Goal: Navigation & Orientation: Find specific page/section

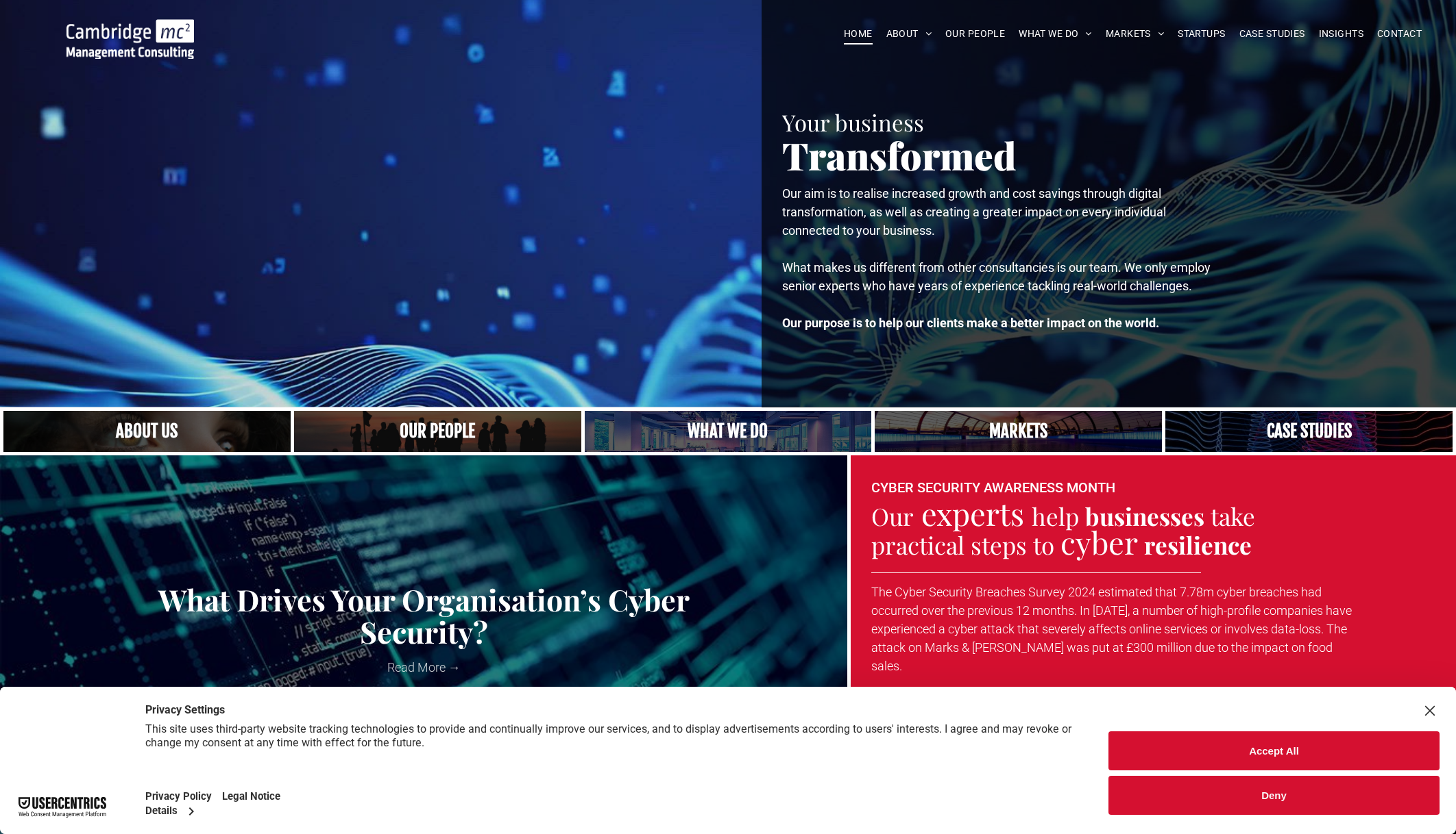
click at [700, 425] on link at bounding box center [728, 431] width 287 height 41
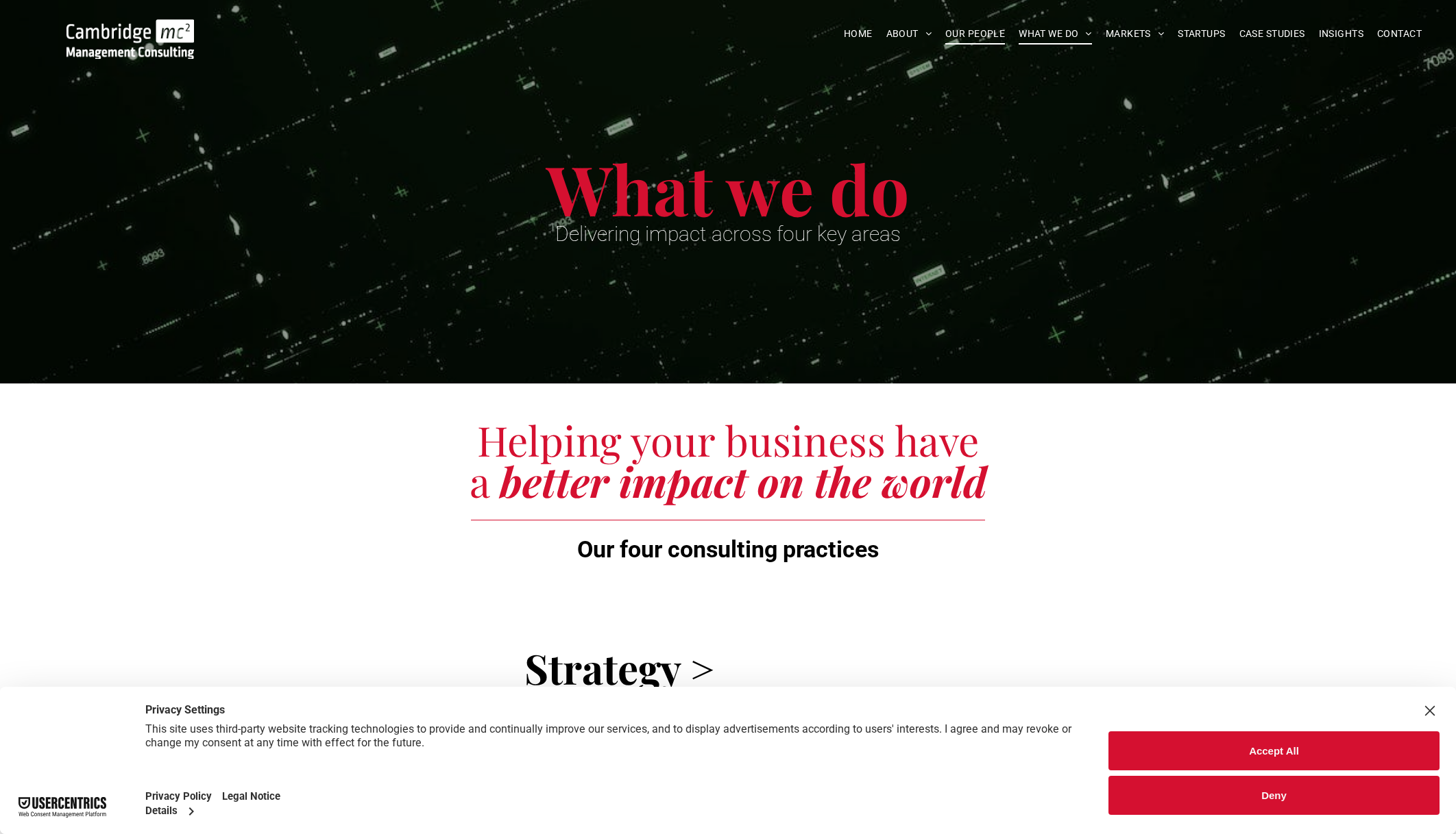
click at [965, 33] on span "OUR PEOPLE" at bounding box center [974, 33] width 60 height 21
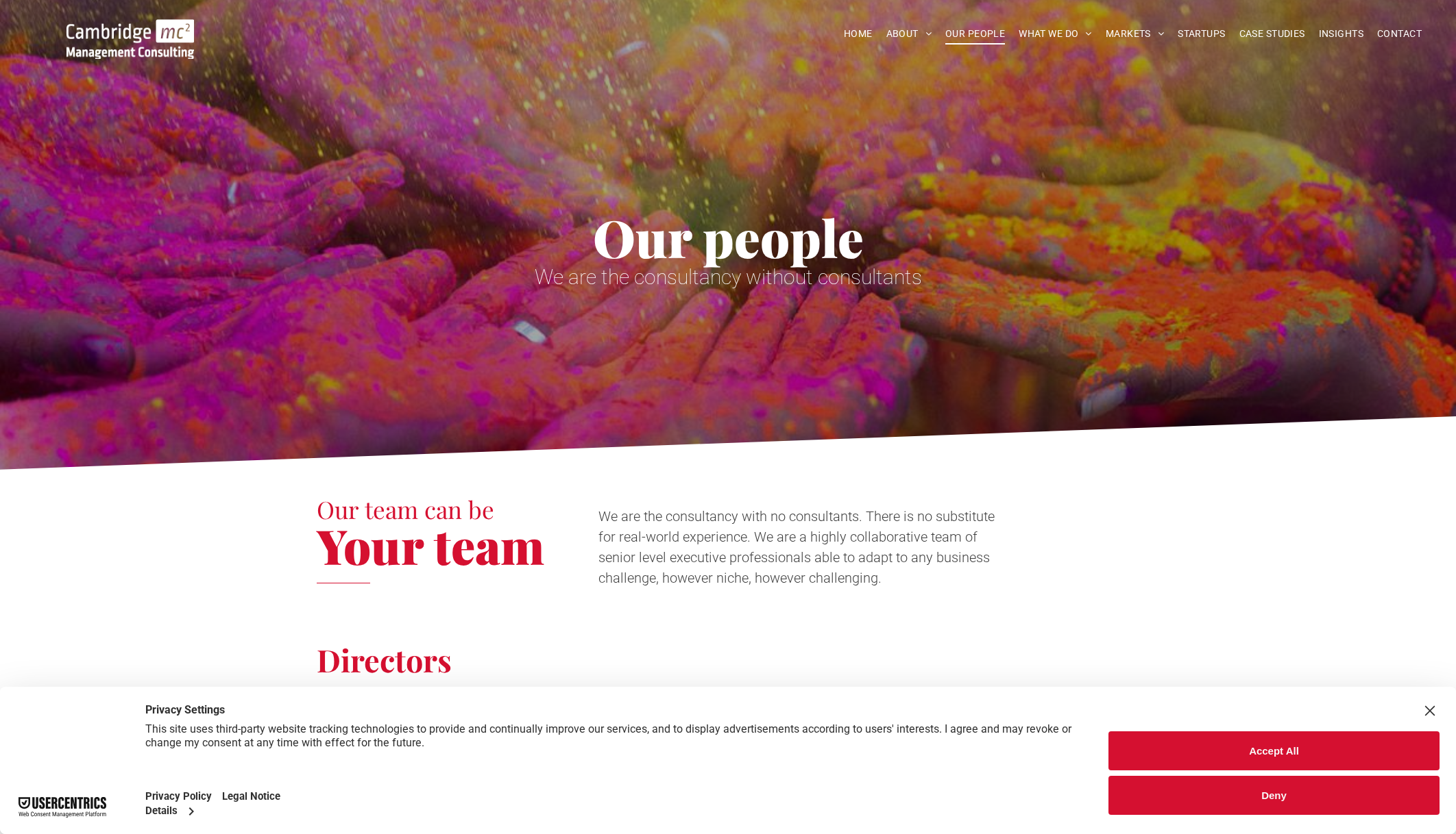
click at [1239, 788] on button "Deny" at bounding box center [1273, 795] width 331 height 39
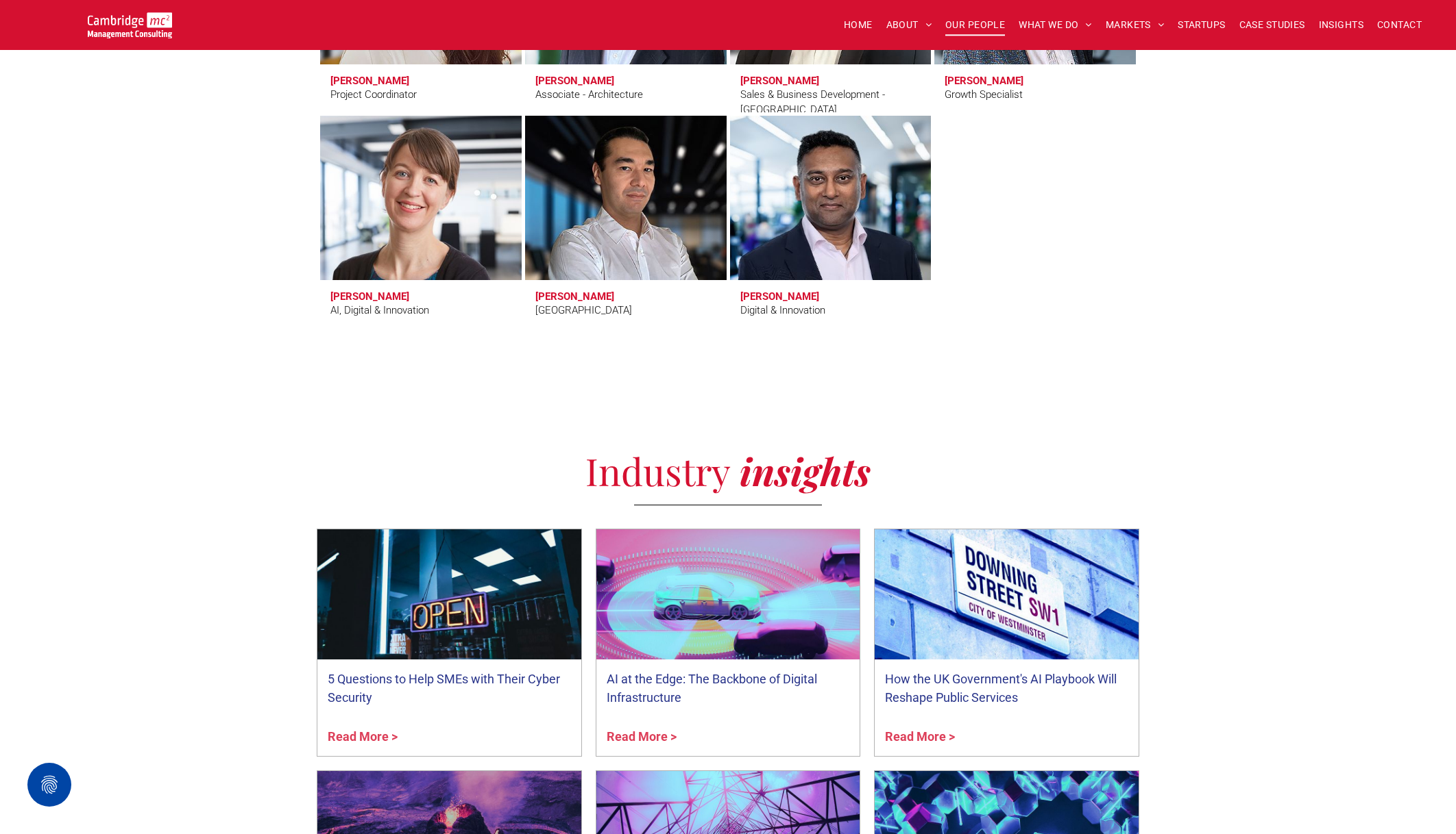
scroll to position [4570, 0]
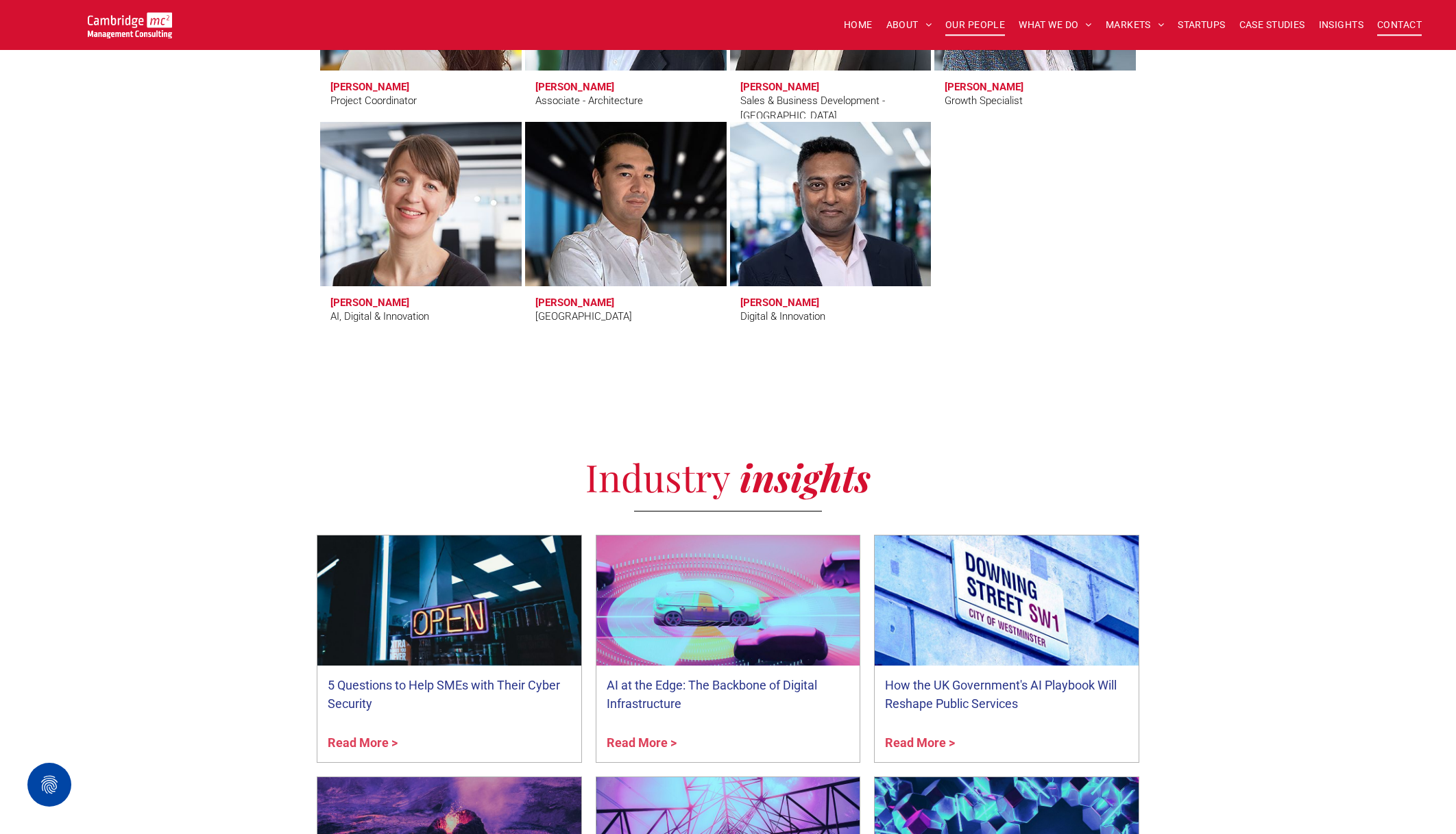
click at [1382, 21] on span "CONTACT" at bounding box center [1399, 25] width 45 height 21
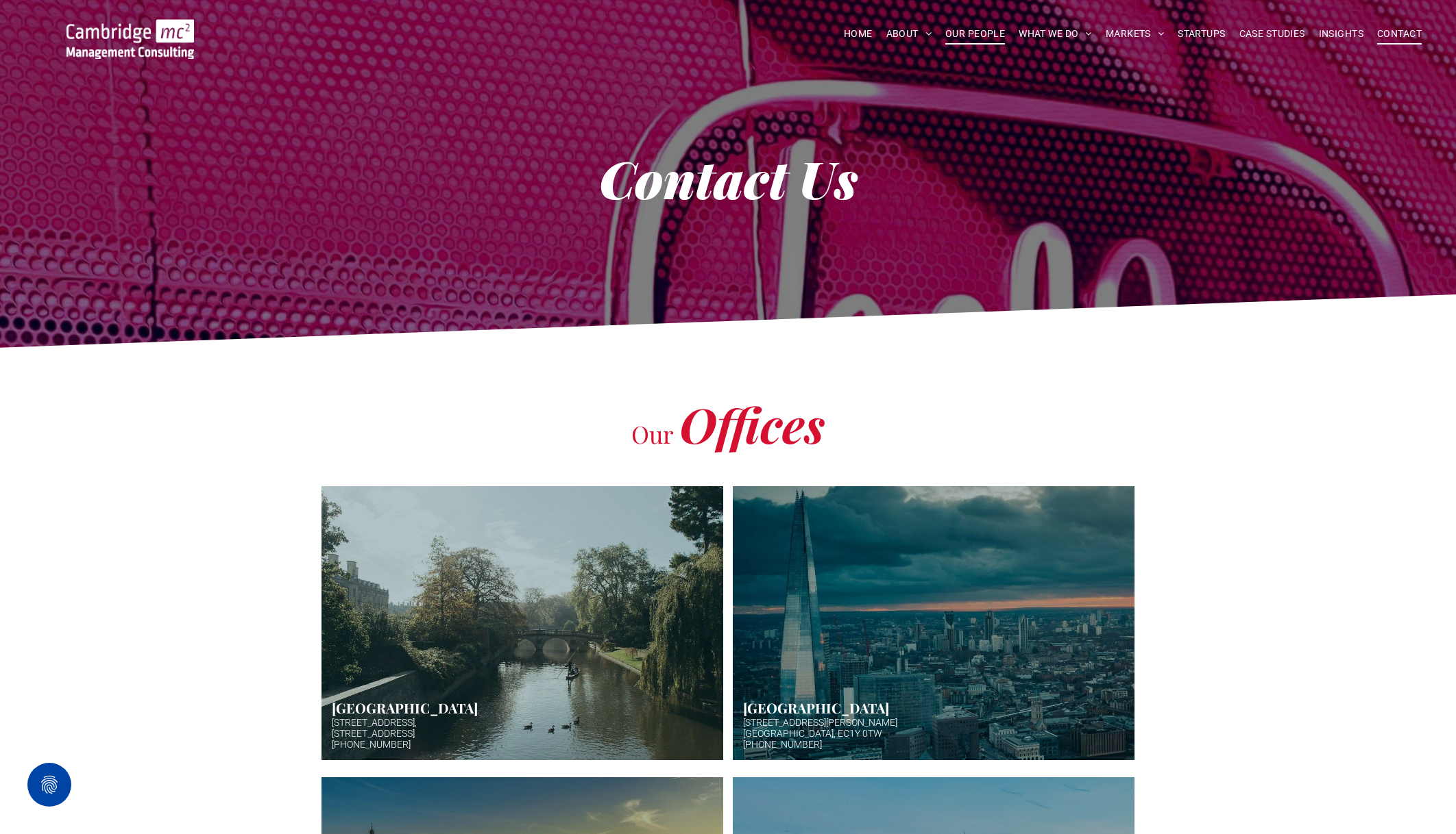
click at [982, 39] on span "OUR PEOPLE" at bounding box center [974, 33] width 60 height 21
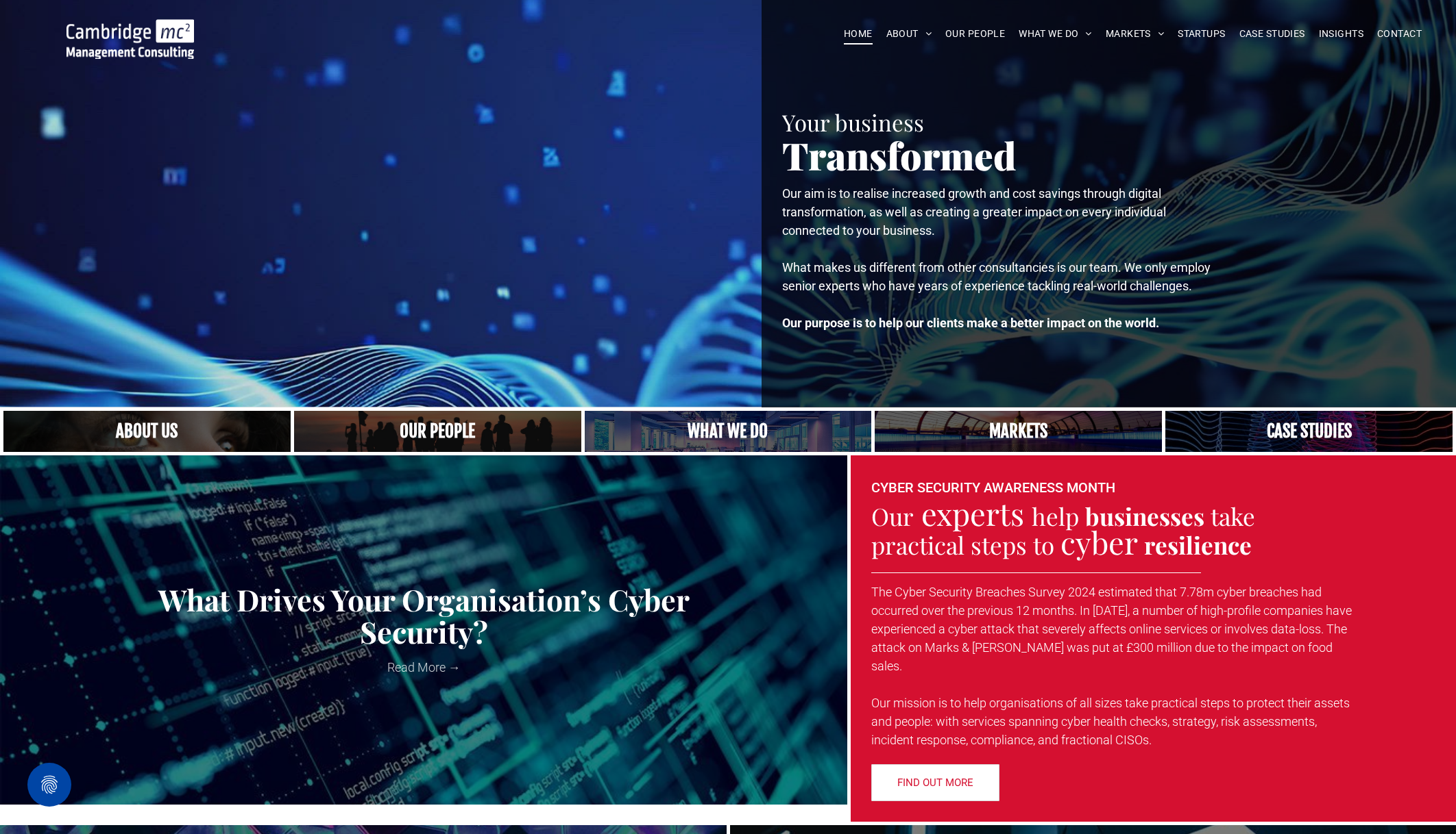
click at [443, 432] on link at bounding box center [437, 431] width 304 height 44
